Goal: Information Seeking & Learning: Learn about a topic

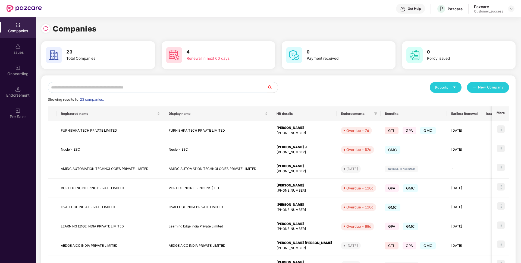
click at [165, 90] on input "text" at bounding box center [157, 87] width 219 height 11
type input "*"
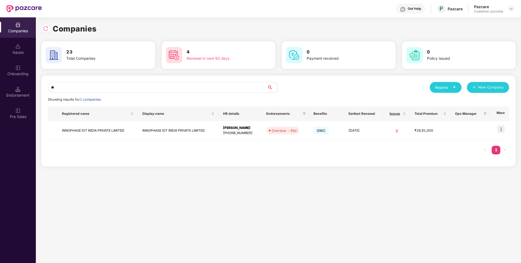
type input "*"
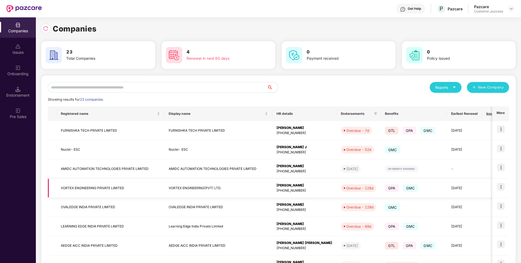
scroll to position [80, 0]
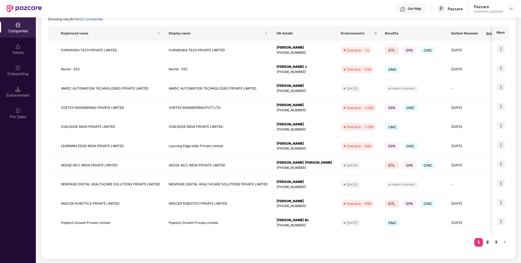
click at [486, 242] on link "2" at bounding box center [487, 242] width 9 height 8
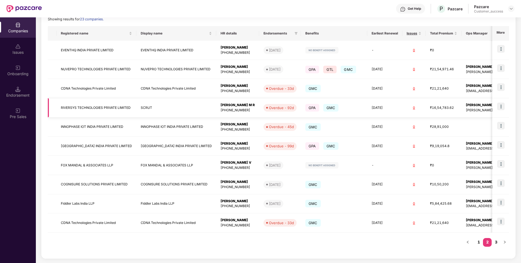
scroll to position [0, 0]
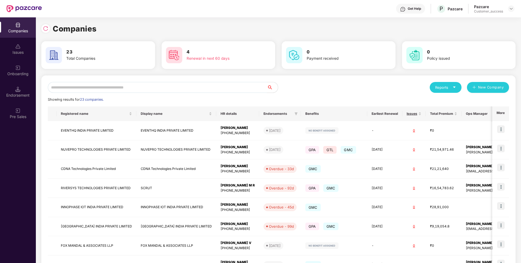
click at [111, 87] on input "text" at bounding box center [157, 87] width 219 height 11
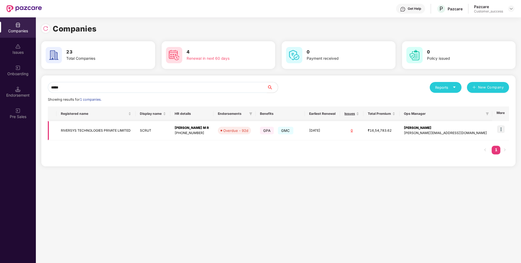
type input "*****"
click at [86, 130] on td "RIVERSYS TECHNOLOGIES PRIVATE LIMITED" at bounding box center [95, 130] width 79 height 19
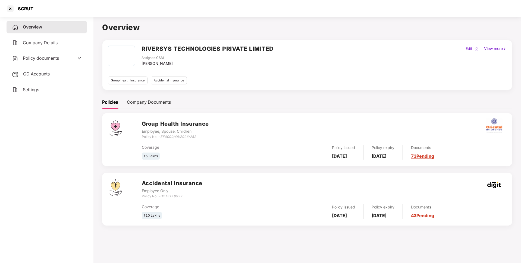
click at [185, 48] on h2 "RIVERSYS TECHNOLOGIES PRIVATE LIMITED" at bounding box center [207, 48] width 132 height 9
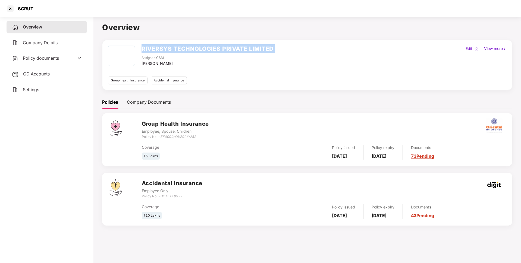
copy h2 "RIVERSYS TECHNOLOGIES PRIVATE LIMITED"
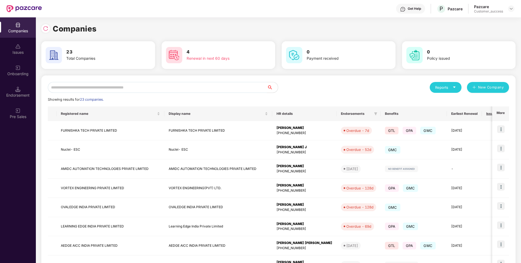
click at [153, 86] on input "text" at bounding box center [157, 87] width 219 height 11
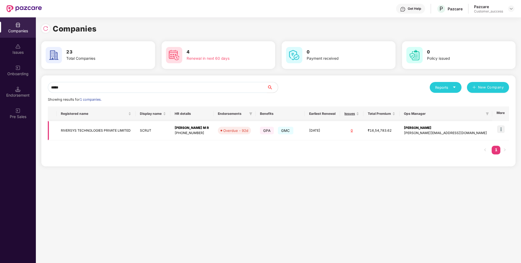
type input "*****"
click at [68, 134] on td "RIVERSYS TECHNOLOGIES PRIVATE LIMITED" at bounding box center [95, 130] width 79 height 19
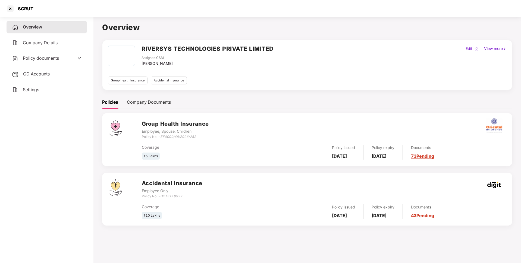
click at [51, 57] on span "Policy documents" at bounding box center [41, 57] width 36 height 5
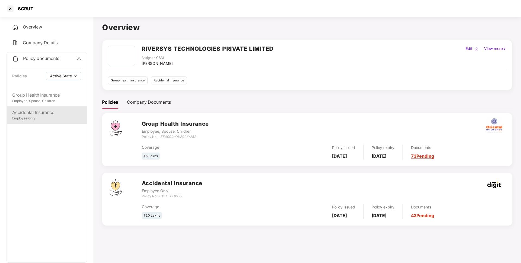
click at [41, 118] on div "Employee Only" at bounding box center [46, 118] width 69 height 5
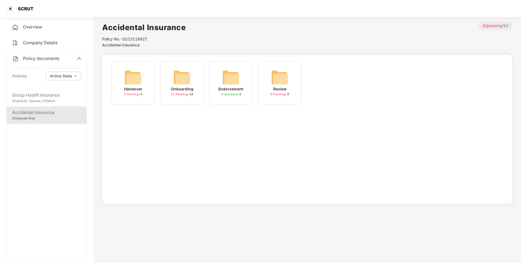
click at [192, 103] on div "Onboarding 31 Pending / 34" at bounding box center [181, 82] width 43 height 43
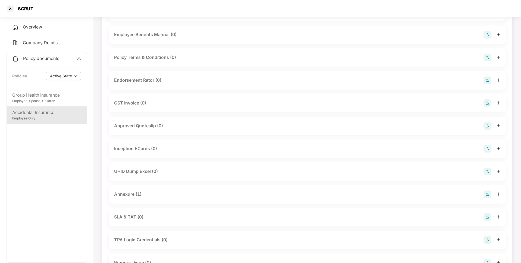
scroll to position [127, 0]
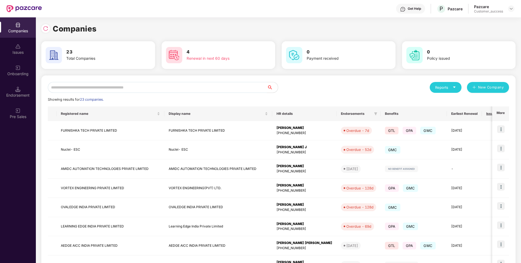
click at [185, 84] on input "text" at bounding box center [157, 87] width 219 height 11
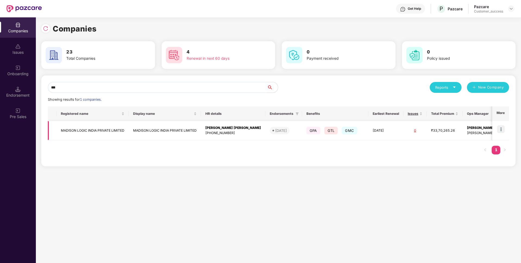
type input "***"
click at [87, 134] on td "MADISON LOGIC INDIA PRIVATE LIMITED" at bounding box center [92, 130] width 72 height 19
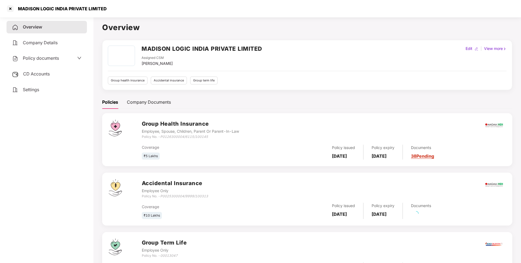
click at [24, 59] on span "Policy documents" at bounding box center [41, 57] width 36 height 5
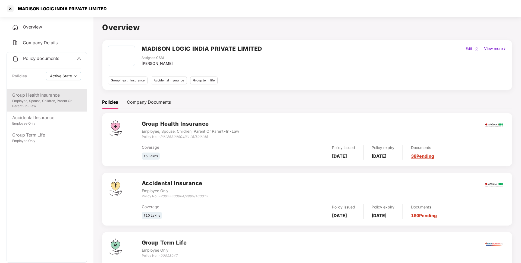
click at [38, 103] on div "Employee, Spouse, Children, Parent Or Parent-In-Law" at bounding box center [46, 104] width 69 height 10
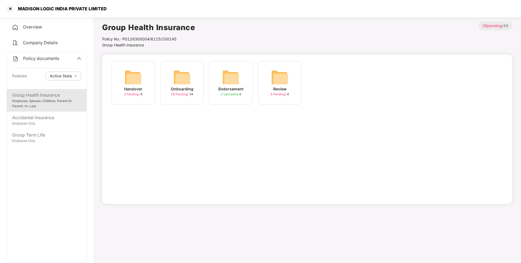
click at [198, 94] on div "Onboarding 29 Pending / 34" at bounding box center [181, 82] width 43 height 43
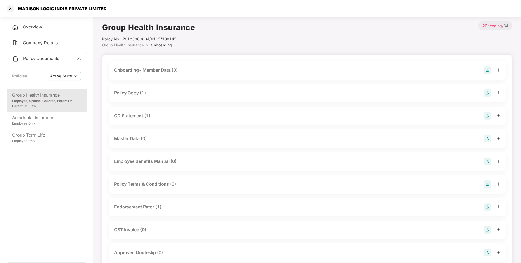
click at [28, 9] on div "MADISON LOGIC INDIA PRIVATE LIMITED" at bounding box center [61, 8] width 92 height 5
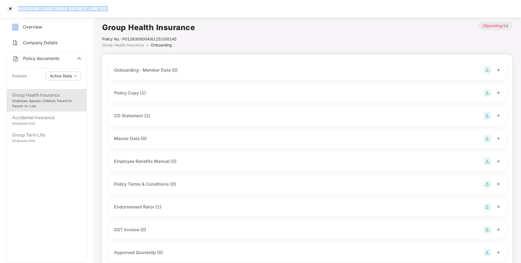
copy div "MADISON LOGIC INDIA PRIVATE LIMITED"
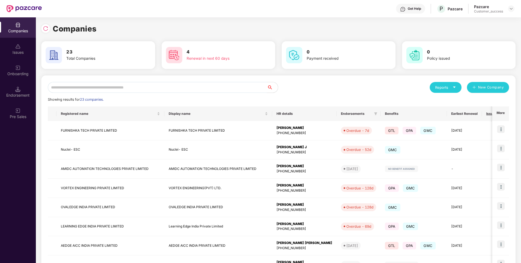
click at [183, 86] on input "text" at bounding box center [157, 87] width 219 height 11
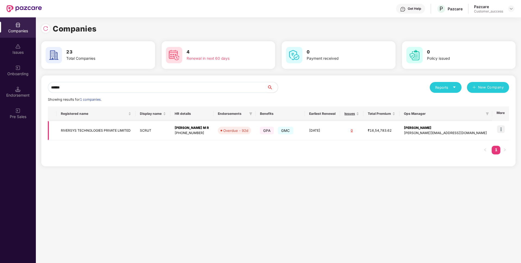
type input "******"
click at [501, 128] on img at bounding box center [501, 129] width 8 height 8
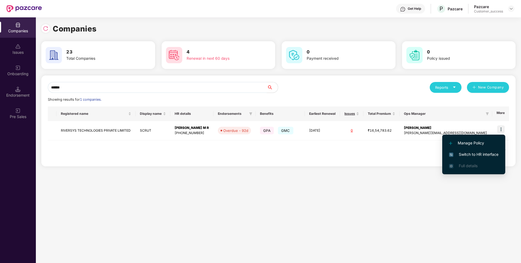
click at [450, 157] on img at bounding box center [451, 155] width 4 height 4
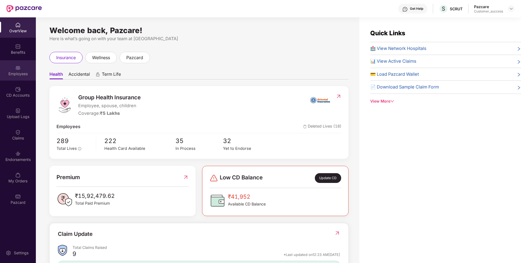
click at [1, 71] on div "Employees" at bounding box center [18, 73] width 36 height 5
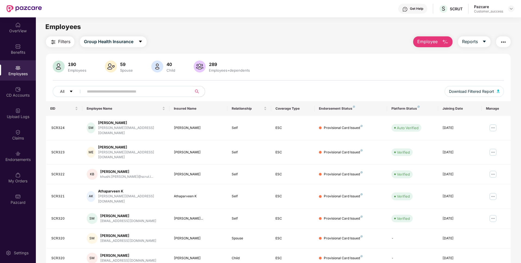
click at [154, 92] on input "text" at bounding box center [135, 91] width 97 height 8
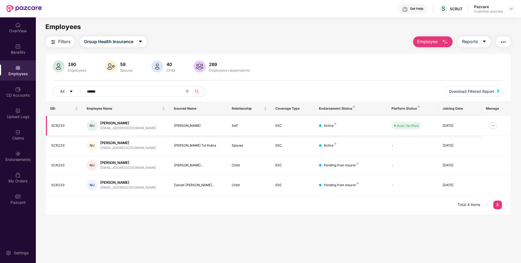
type input "******"
click at [496, 123] on img at bounding box center [492, 125] width 9 height 9
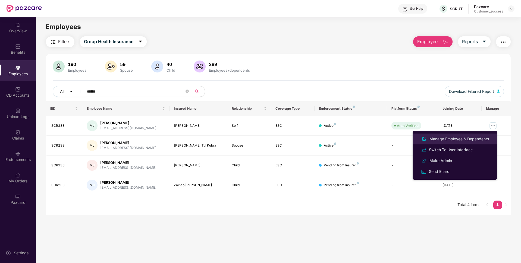
click at [470, 137] on div "Manage Employee & Dependents" at bounding box center [459, 139] width 62 height 6
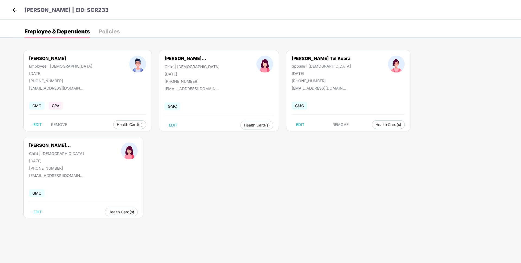
click at [15, 180] on body "[PERSON_NAME] | EID: SCR233 Employee & Dependents Policies [PERSON_NAME] Employ…" at bounding box center [260, 131] width 521 height 263
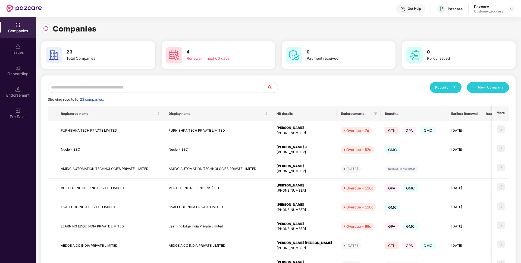
click at [185, 83] on input "text" at bounding box center [157, 87] width 219 height 11
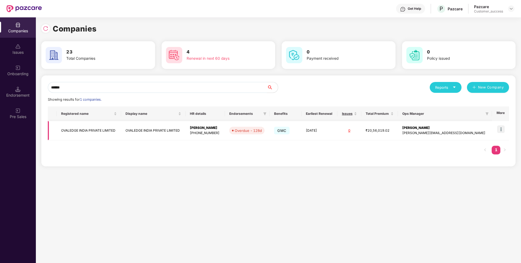
type input "******"
click at [503, 130] on img at bounding box center [501, 129] width 8 height 8
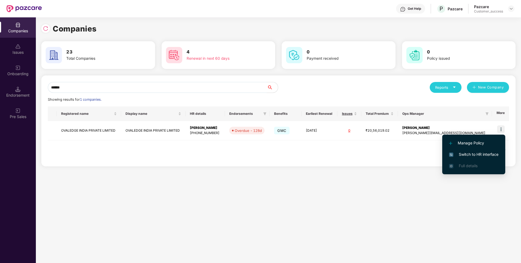
click at [472, 151] on li "Switch to HR interface" at bounding box center [473, 154] width 63 height 11
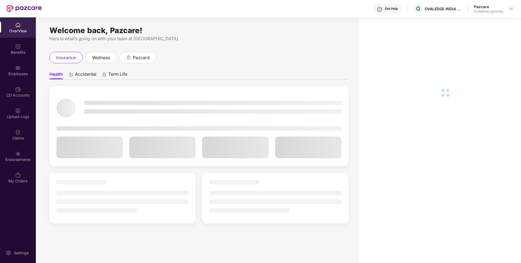
click at [0, 67] on div "Employees" at bounding box center [18, 70] width 36 height 20
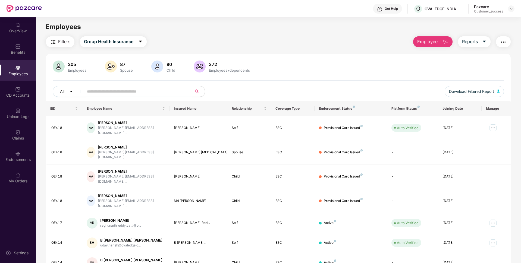
click at [165, 92] on input "text" at bounding box center [135, 91] width 97 height 8
type input "*"
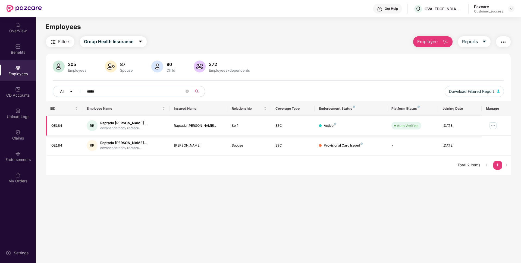
type input "*****"
click at [491, 127] on img at bounding box center [492, 125] width 9 height 9
click at [337, 217] on main "Employees Filters Group Health Insurance Employee Reports 205 Employees 87 Spou…" at bounding box center [278, 148] width 485 height 263
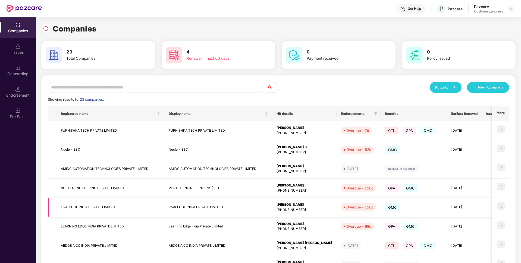
click at [48, 209] on td at bounding box center [52, 207] width 9 height 19
click at [158, 87] on input "text" at bounding box center [157, 87] width 219 height 11
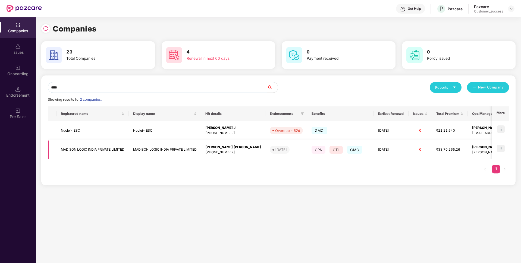
type input "****"
click at [502, 148] on img at bounding box center [501, 149] width 8 height 8
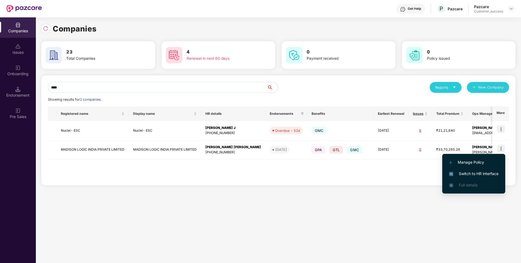
click at [475, 172] on span "Switch to HR interface" at bounding box center [473, 174] width 49 height 6
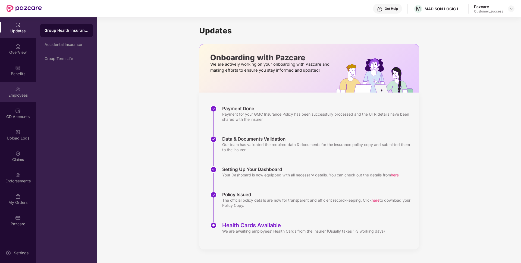
click at [0, 96] on div "Employees" at bounding box center [18, 95] width 36 height 5
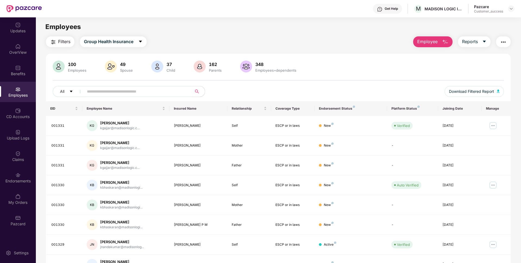
scroll to position [71, 0]
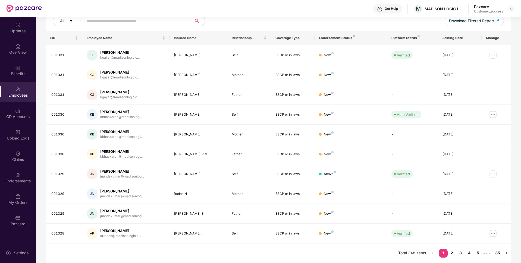
click at [449, 255] on link "2" at bounding box center [451, 253] width 9 height 8
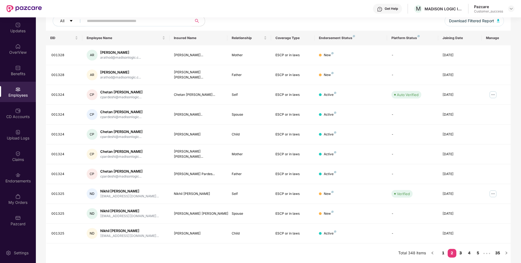
click at [461, 253] on link "3" at bounding box center [460, 253] width 9 height 8
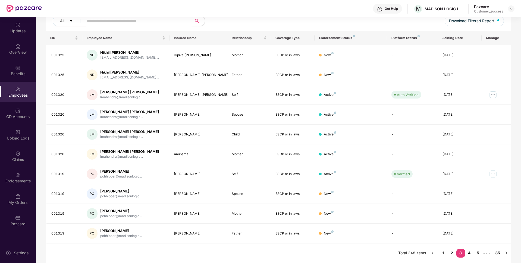
click at [470, 254] on link "4" at bounding box center [469, 253] width 9 height 8
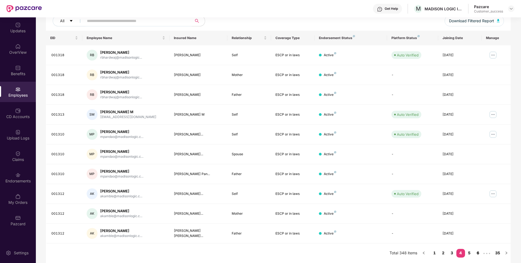
click at [474, 255] on link "6" at bounding box center [478, 253] width 9 height 8
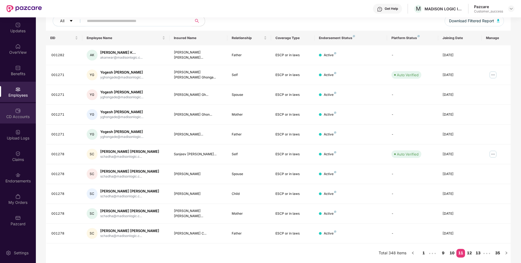
click at [2, 116] on div "CD Accounts" at bounding box center [18, 116] width 36 height 5
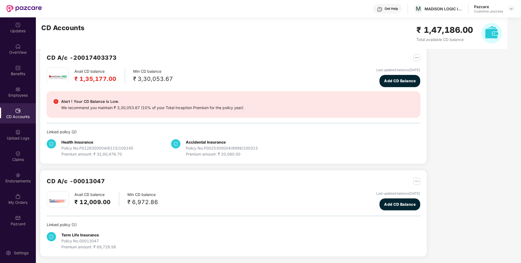
scroll to position [9, 0]
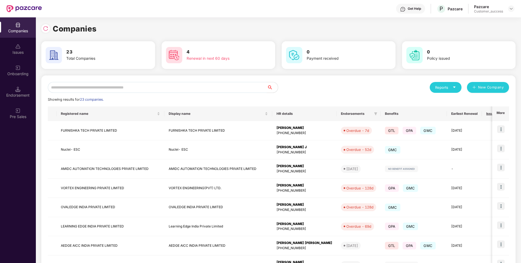
click at [125, 81] on div "Reports New Company Showing results for 23 companies. Registered name Display n…" at bounding box center [278, 207] width 474 height 264
click at [117, 86] on input "text" at bounding box center [157, 87] width 219 height 11
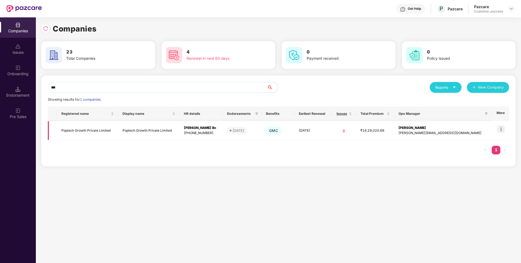
type input "***"
click at [500, 128] on img at bounding box center [501, 129] width 8 height 8
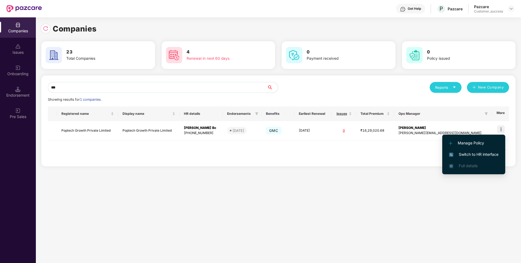
click at [481, 152] on span "Switch to HR interface" at bounding box center [473, 155] width 49 height 6
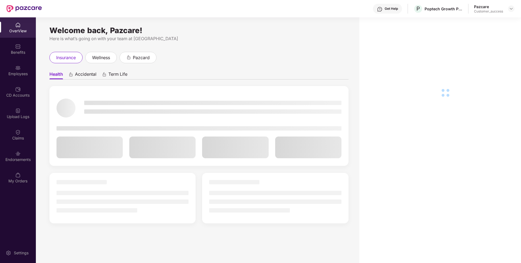
click at [0, 70] on div "Employees" at bounding box center [18, 70] width 36 height 20
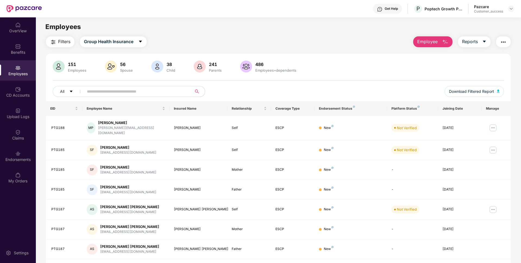
click at [112, 93] on input "text" at bounding box center [135, 91] width 97 height 8
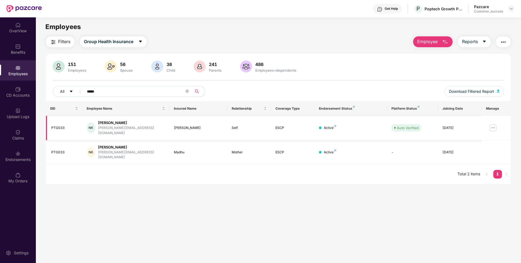
type input "*****"
click at [494, 128] on img at bounding box center [492, 128] width 9 height 9
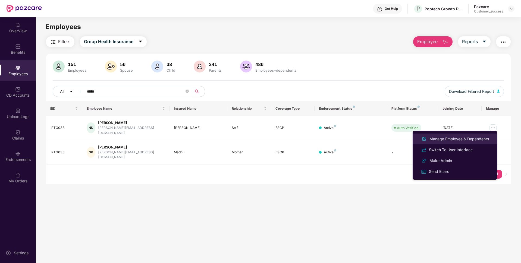
click at [460, 137] on div "Manage Employee & Dependents" at bounding box center [459, 139] width 62 height 6
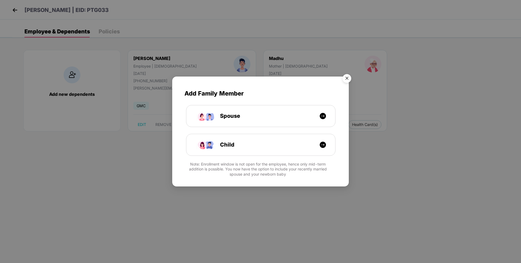
click at [347, 79] on img "Close" at bounding box center [346, 79] width 15 height 15
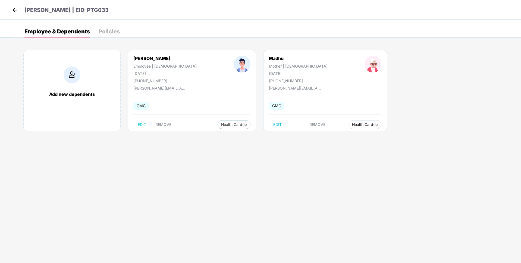
click at [352, 125] on span "Health Card(s)" at bounding box center [365, 124] width 26 height 3
click at [314, 134] on span "Health Insurance(ESCP)" at bounding box center [318, 135] width 50 height 6
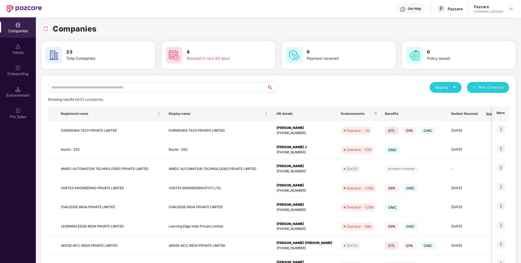
click at [134, 84] on input "text" at bounding box center [157, 87] width 219 height 11
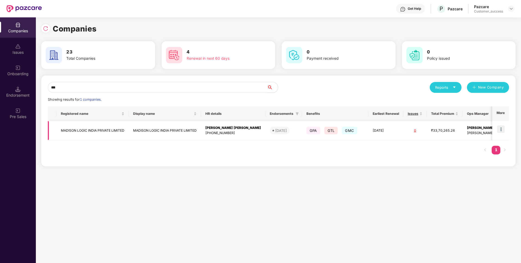
type input "***"
click at [501, 131] on img at bounding box center [501, 129] width 8 height 8
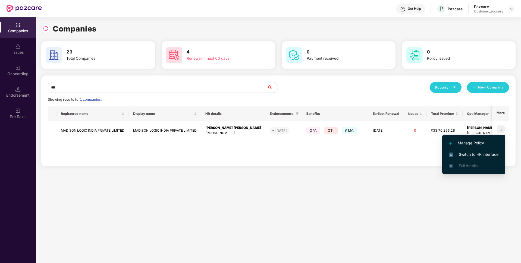
click at [452, 154] on img at bounding box center [451, 155] width 4 height 4
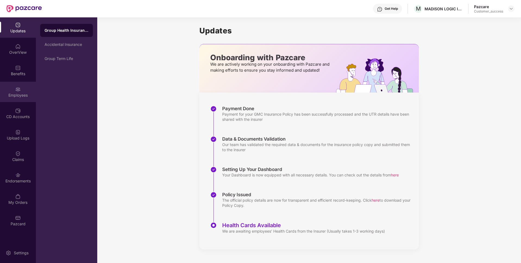
click at [15, 99] on div "Employees" at bounding box center [18, 92] width 36 height 20
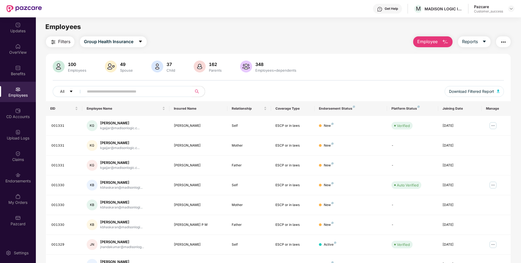
drag, startPoint x: 103, startPoint y: 85, endPoint x: 98, endPoint y: 90, distance: 7.9
click at [98, 90] on div "100 Employees 49 Spouse 37 Child 162 Parents 348 Employees+dependents All Downl…" at bounding box center [278, 81] width 465 height 41
click at [98, 90] on input "text" at bounding box center [135, 91] width 97 height 8
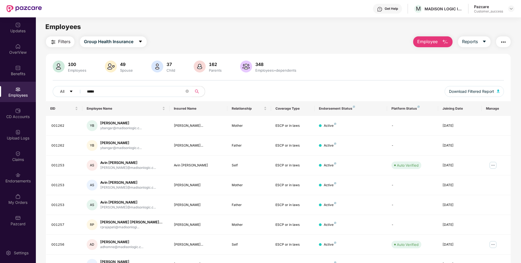
type input "******"
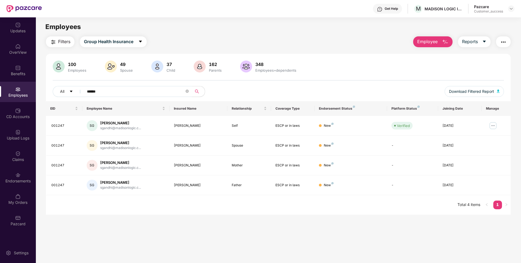
drag, startPoint x: 119, startPoint y: 92, endPoint x: 0, endPoint y: 100, distance: 118.9
click at [0, 100] on div "Updates OverView Benefits Employees CD Accounts Upload Logs Claims Endorsements…" at bounding box center [260, 140] width 521 height 246
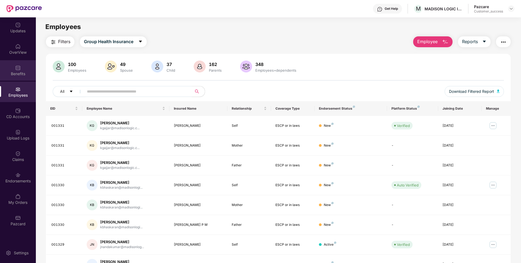
click at [22, 62] on div "Benefits" at bounding box center [18, 70] width 36 height 20
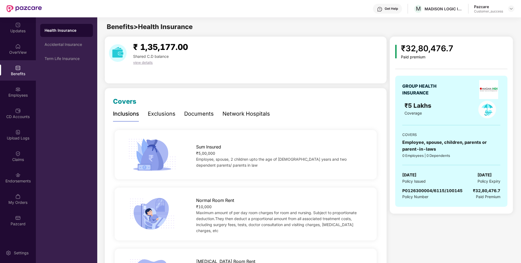
scroll to position [39, 0]
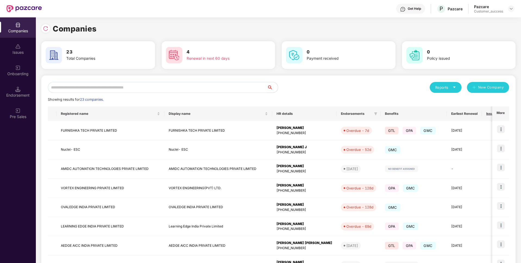
click at [180, 86] on input "text" at bounding box center [157, 87] width 219 height 11
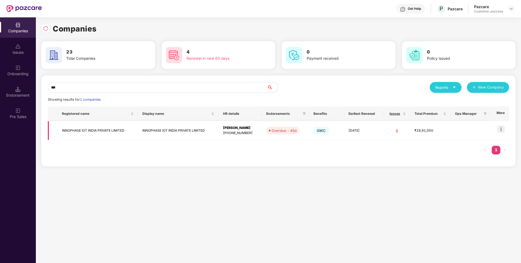
type input "***"
click at [80, 126] on td "INNOPHASE IOT INDIA PRIVATE LIMITED" at bounding box center [98, 130] width 80 height 19
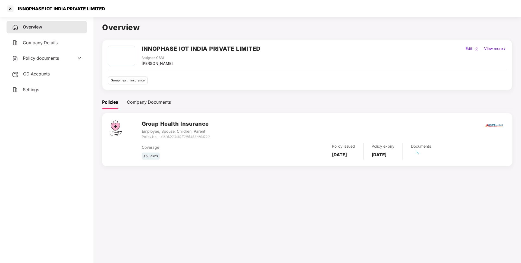
click at [44, 9] on div "INNOPHASE IOT INDIA PRIVATE LIMITED" at bounding box center [60, 8] width 90 height 5
copy div "INNOPHASE IOT INDIA PRIVATE LIMITED"
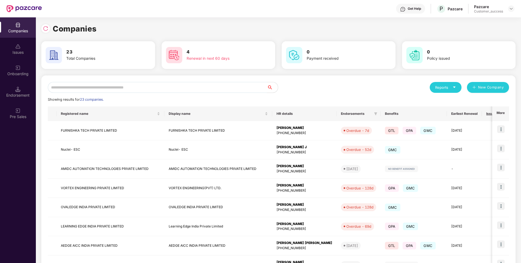
click at [156, 84] on input "text" at bounding box center [157, 87] width 219 height 11
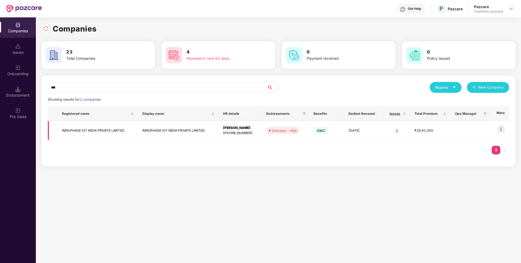
type input "***"
click at [503, 127] on img at bounding box center [501, 129] width 8 height 8
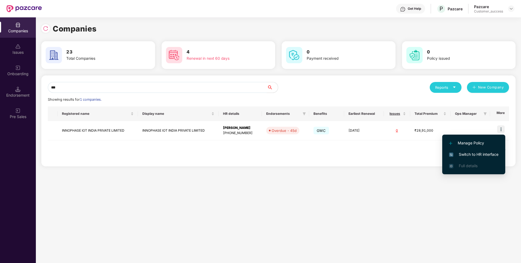
click at [478, 155] on span "Switch to HR interface" at bounding box center [473, 155] width 49 height 6
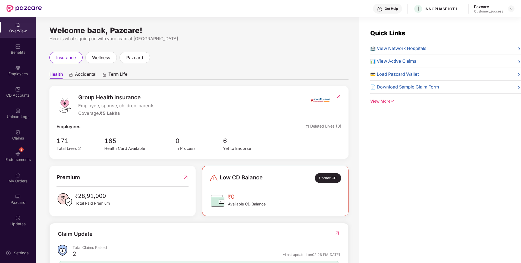
click at [0, 165] on div "5 Endorsements" at bounding box center [18, 156] width 36 height 20
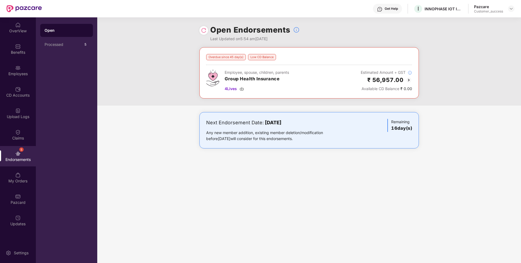
click at [408, 82] on img at bounding box center [408, 80] width 7 height 7
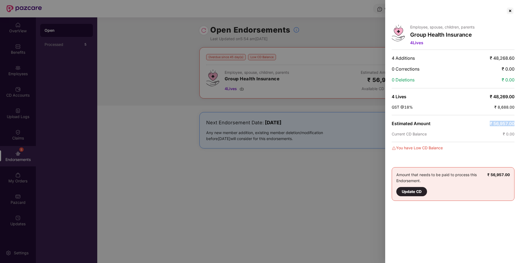
drag, startPoint x: 490, startPoint y: 123, endPoint x: 519, endPoint y: 126, distance: 30.0
click at [519, 126] on div "Employee, spouse, children, parents Group Health Insurance 4 Lives 4 Additions …" at bounding box center [453, 131] width 136 height 263
copy span "₹ 56,957.00"
